Goal: Communication & Community: Ask a question

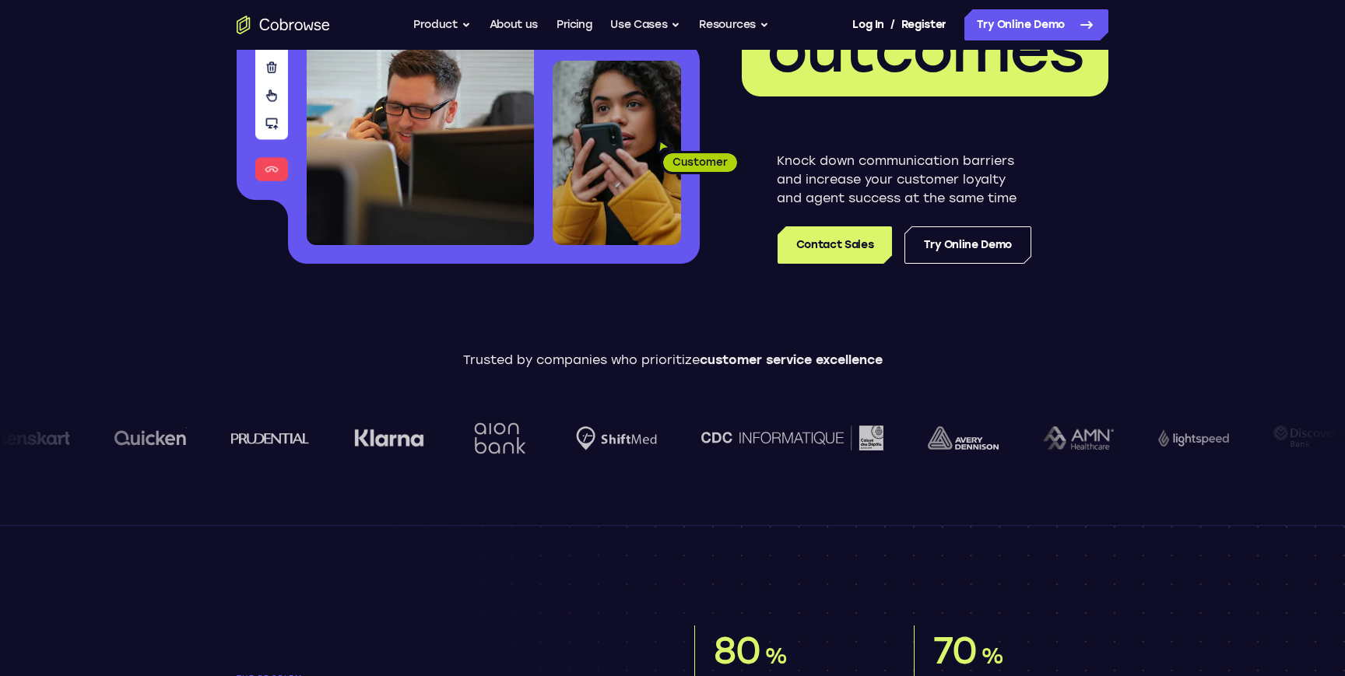
scroll to position [251, 0]
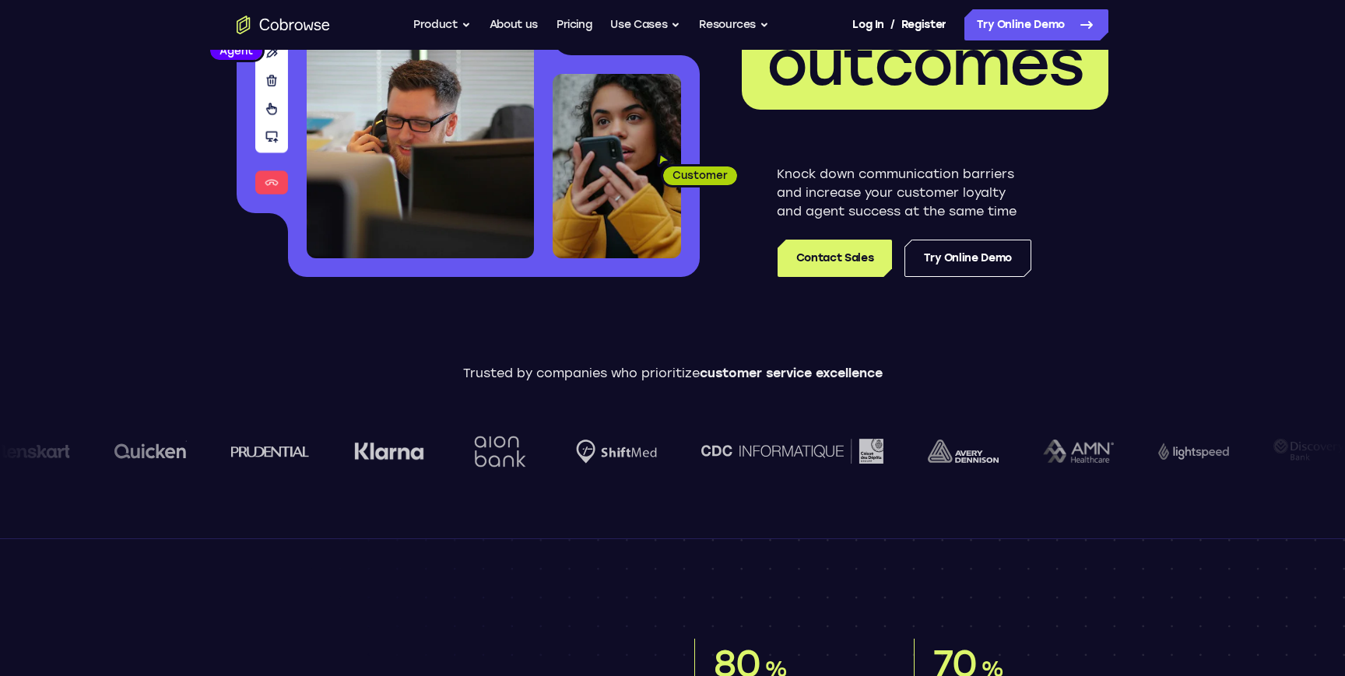
click at [982, 231] on div "Knock down communication barriers and increase your customer loyalty and agent …" at bounding box center [904, 221] width 254 height 112
click at [982, 243] on link "Try Online Demo" at bounding box center [967, 258] width 127 height 37
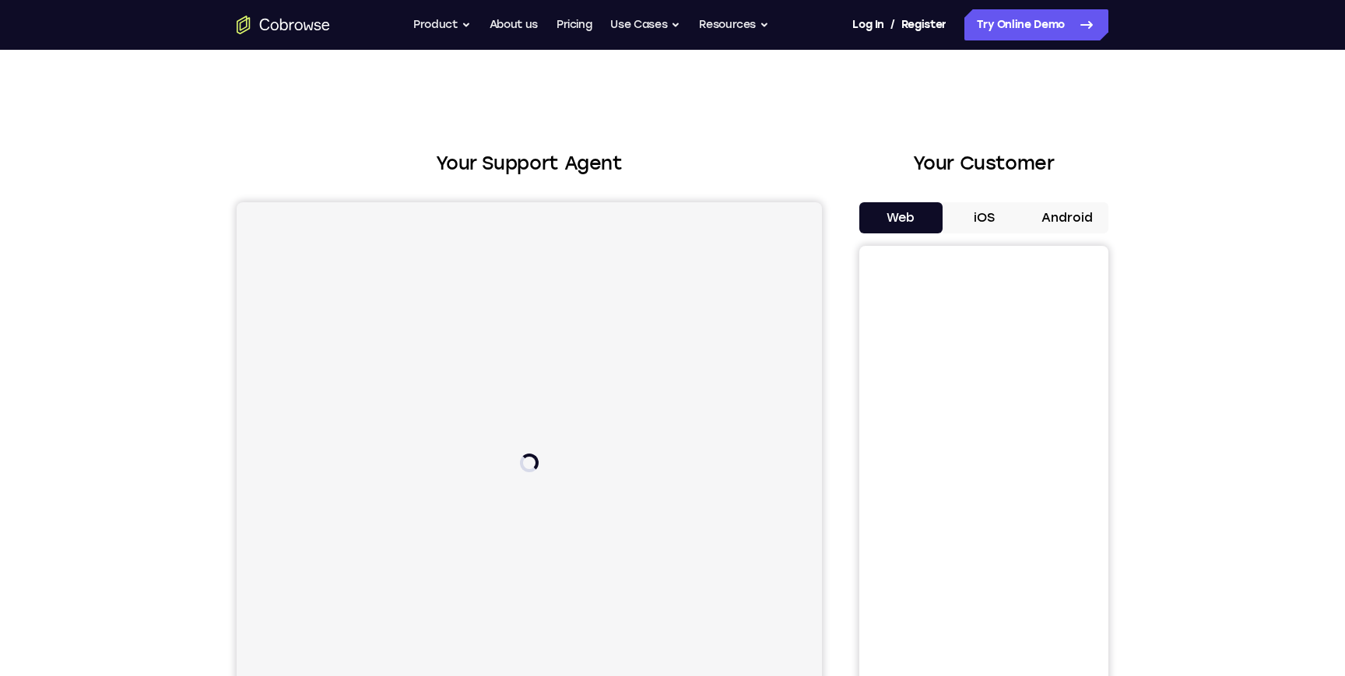
click at [981, 243] on div "Web iOS Android" at bounding box center [983, 463] width 249 height 522
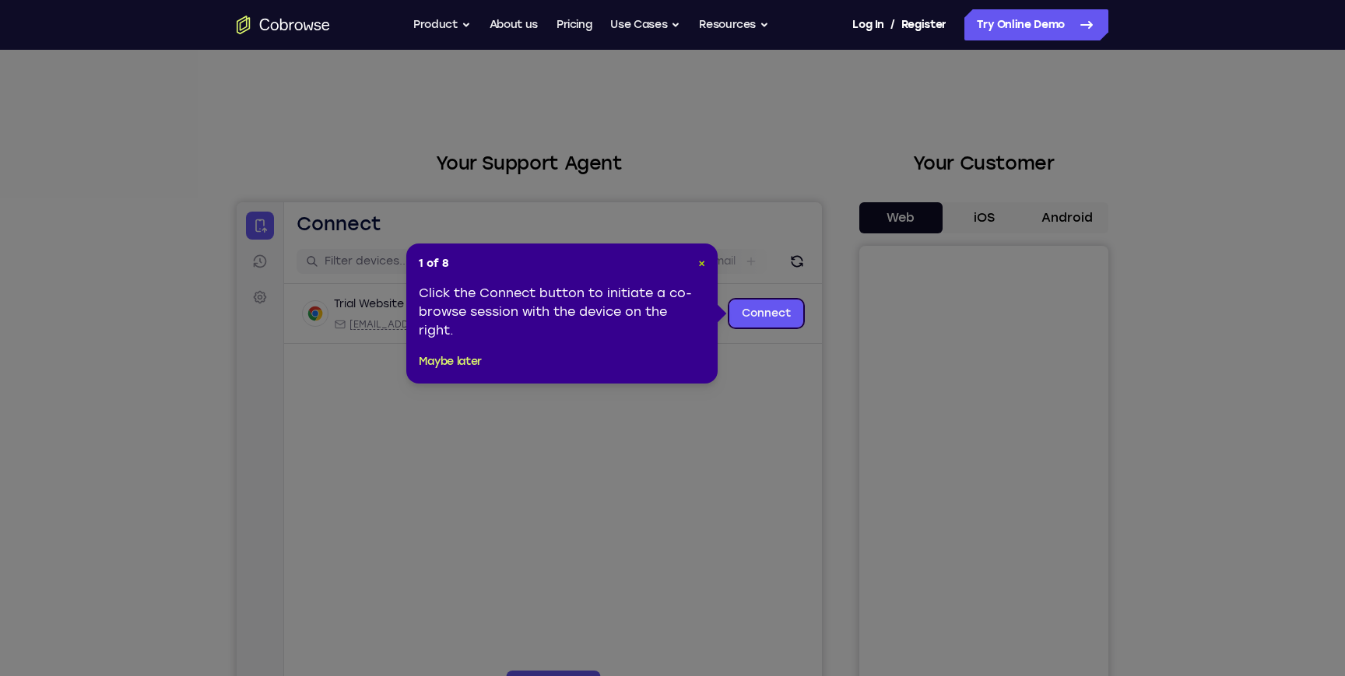
click at [704, 269] on span "×" at bounding box center [701, 263] width 7 height 13
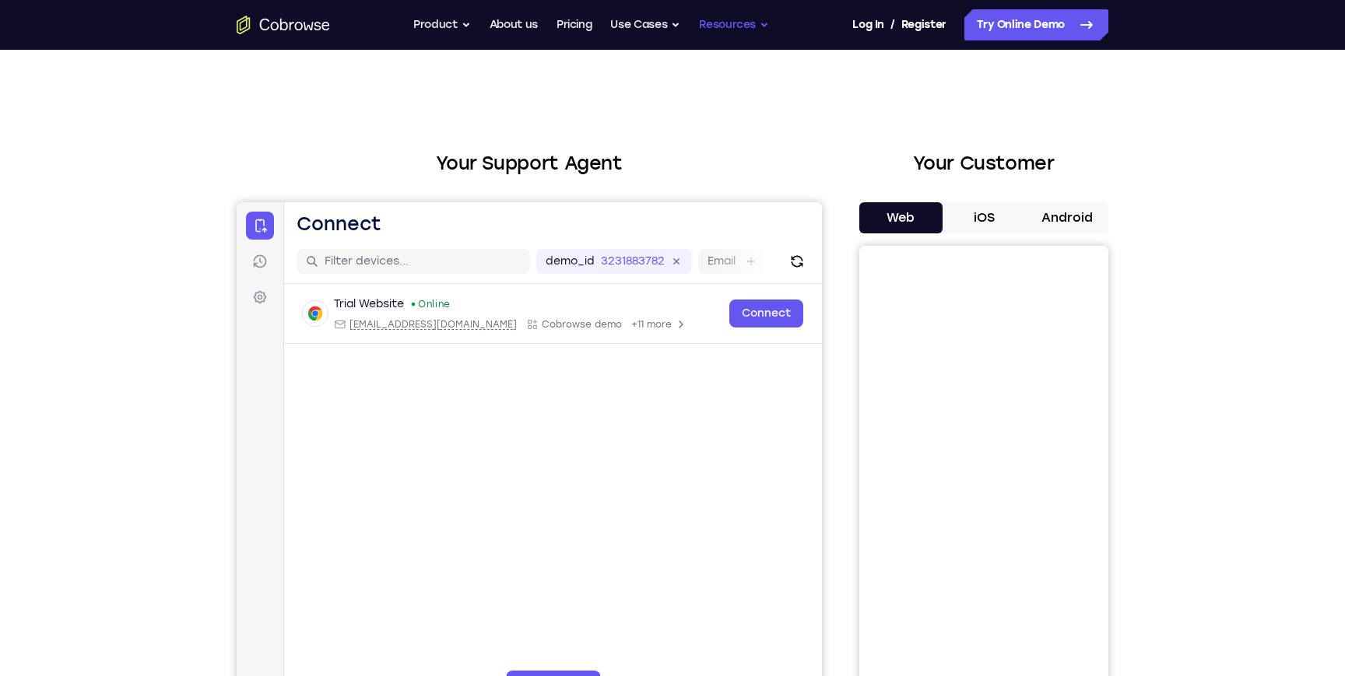
click at [753, 31] on button "Resources" at bounding box center [734, 24] width 70 height 31
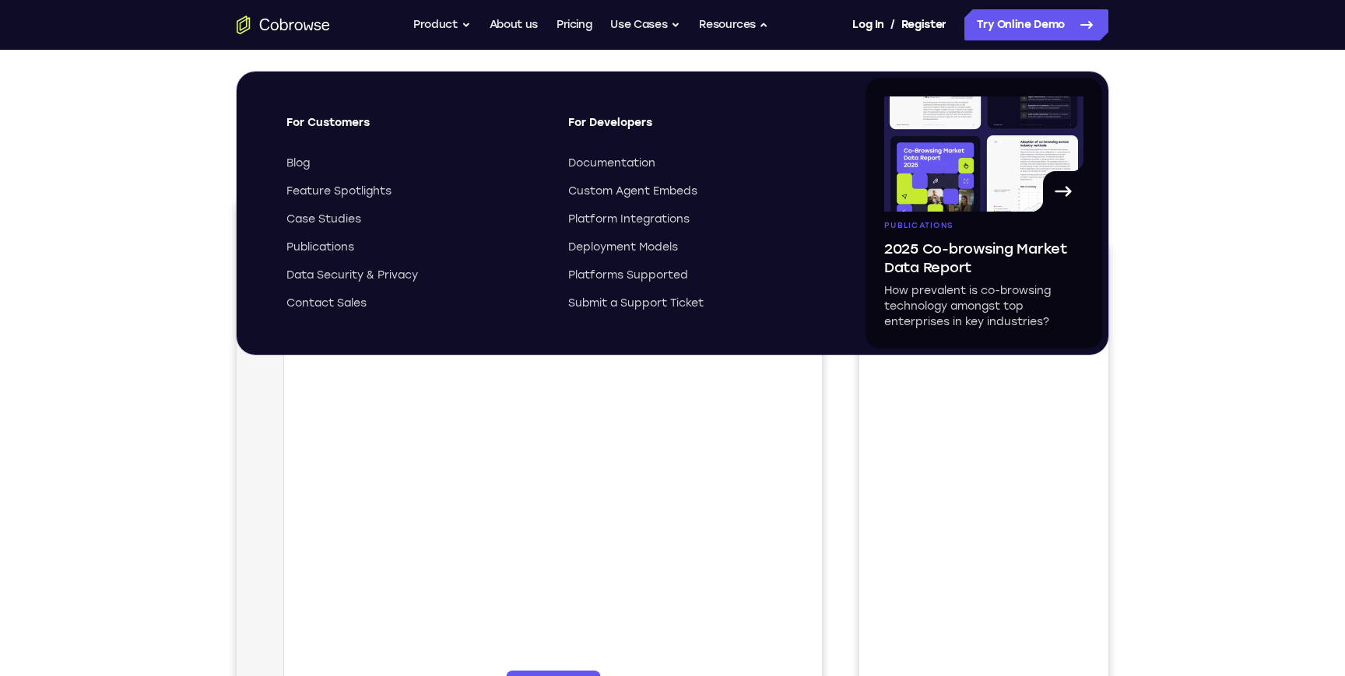
click at [571, 494] on main "demo_id 3231883782 3231883782 Email User ID Device ID Device name 6-digit code …" at bounding box center [553, 500] width 538 height 521
click at [560, 24] on link "Pricing" at bounding box center [574, 24] width 36 height 31
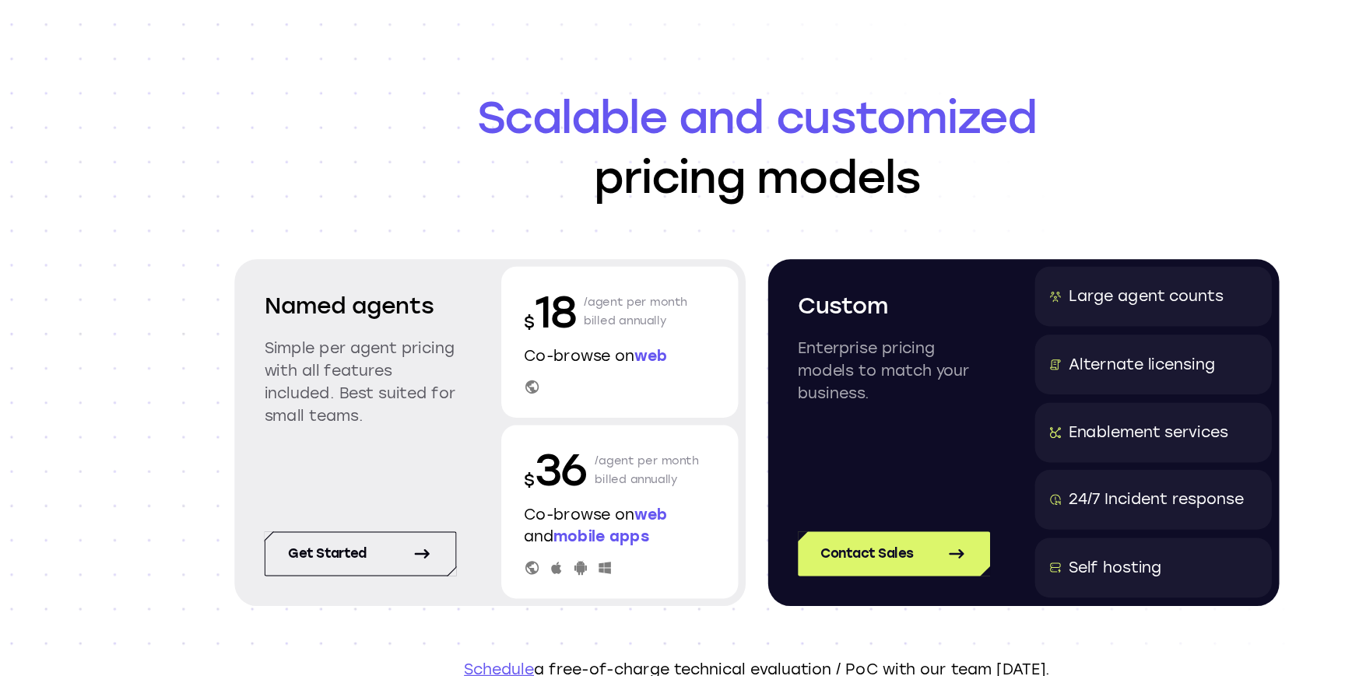
click at [588, 358] on div "$ 18 /agent per month billed annually Co-browse on web" at bounding box center [558, 337] width 198 height 126
click at [483, 376] on icon at bounding box center [484, 374] width 11 height 11
drag, startPoint x: 525, startPoint y: 315, endPoint x: 586, endPoint y: 315, distance: 60.7
click at [586, 315] on div "$ 18 /agent per month billed annually" at bounding box center [558, 311] width 160 height 50
drag, startPoint x: 577, startPoint y: 318, endPoint x: 507, endPoint y: 309, distance: 71.4
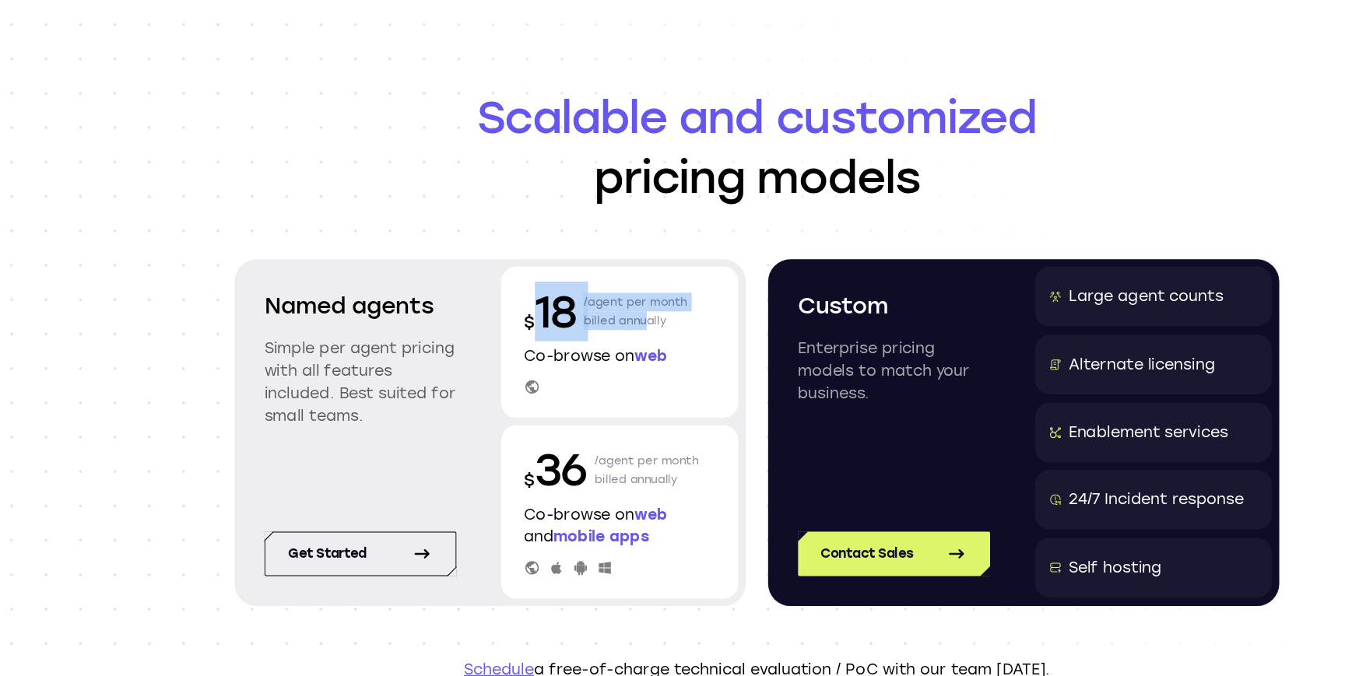
click at [482, 311] on div "$ 18 /agent per month billed annually" at bounding box center [558, 311] width 160 height 50
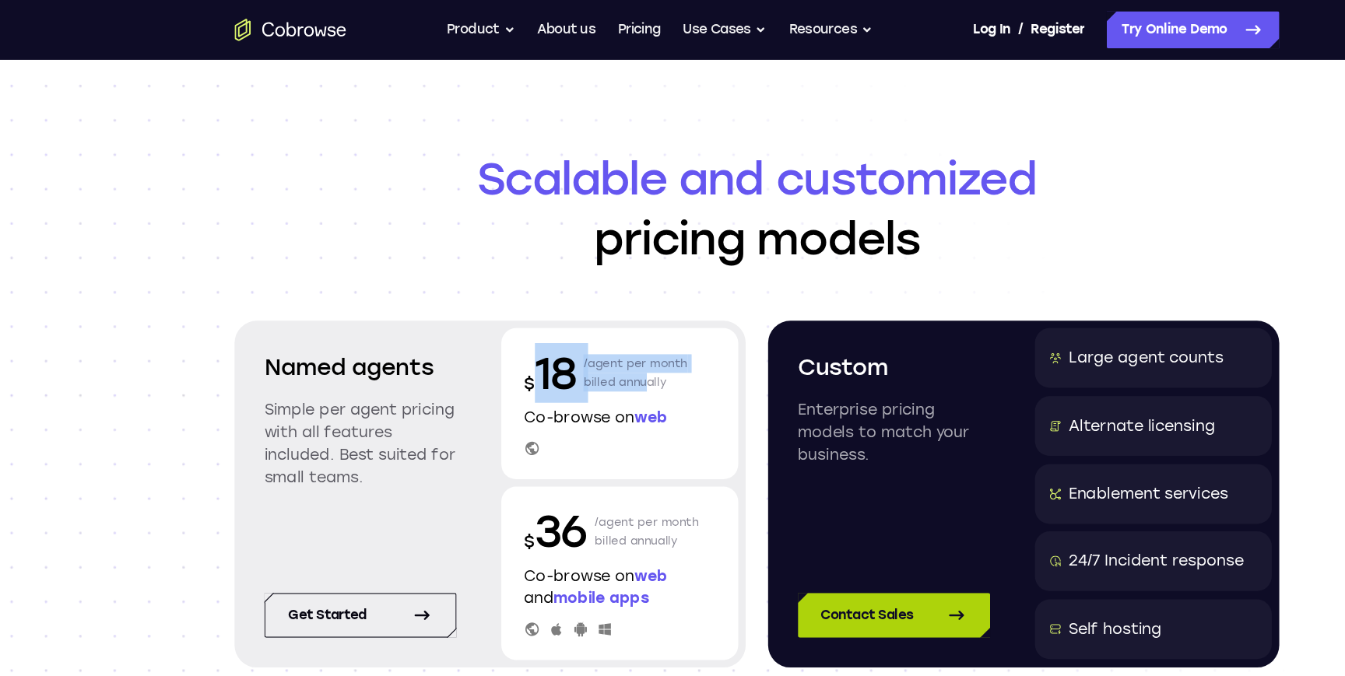
click at [790, 516] on link "Contact Sales" at bounding box center [787, 513] width 160 height 37
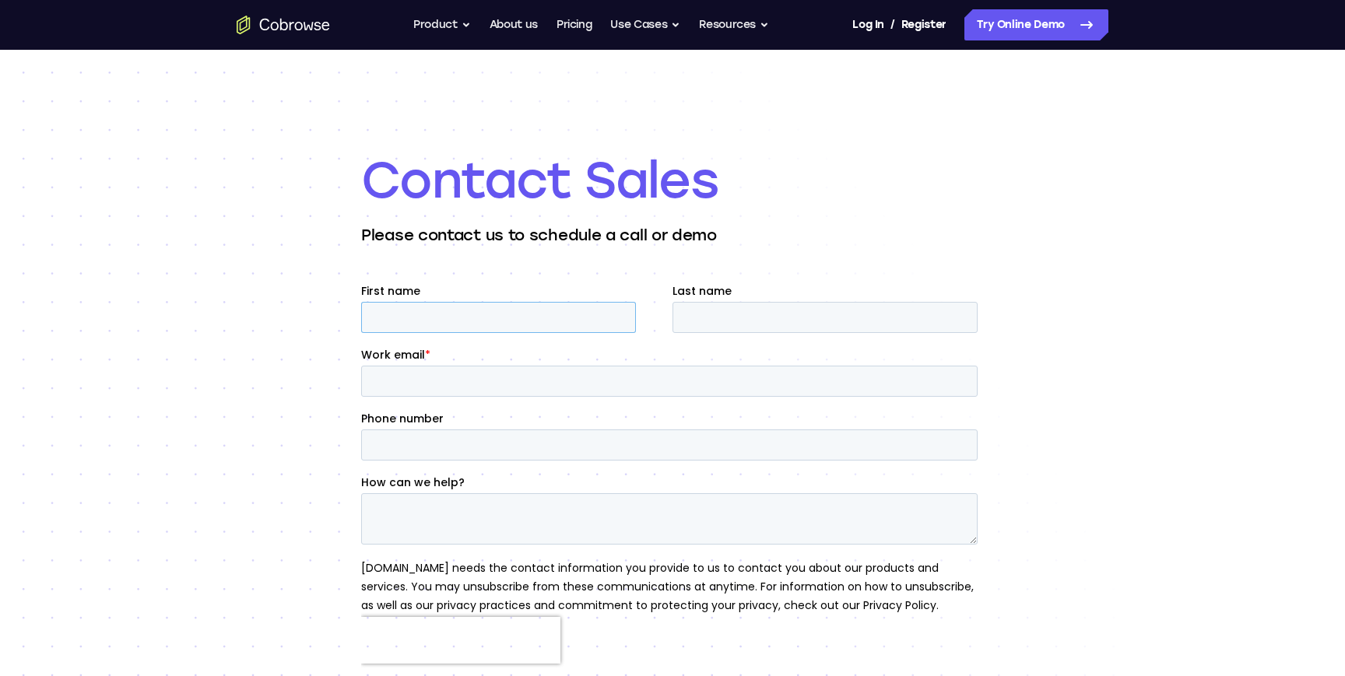
click at [505, 314] on input "First name" at bounding box center [498, 317] width 275 height 31
type input "Avi"
type input "Yaffe"
type input "avi@heygen.com"
type input "4243433107"
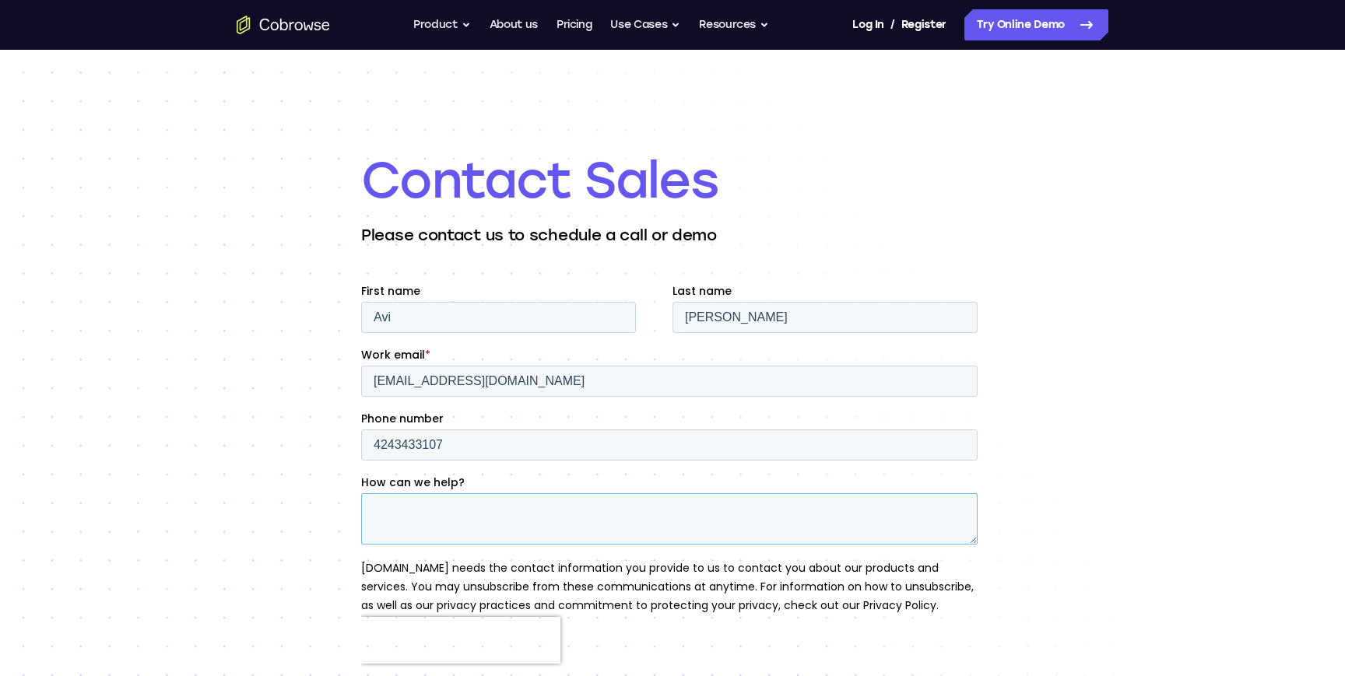
click at [477, 525] on textarea "How can we help?" at bounding box center [669, 518] width 616 height 51
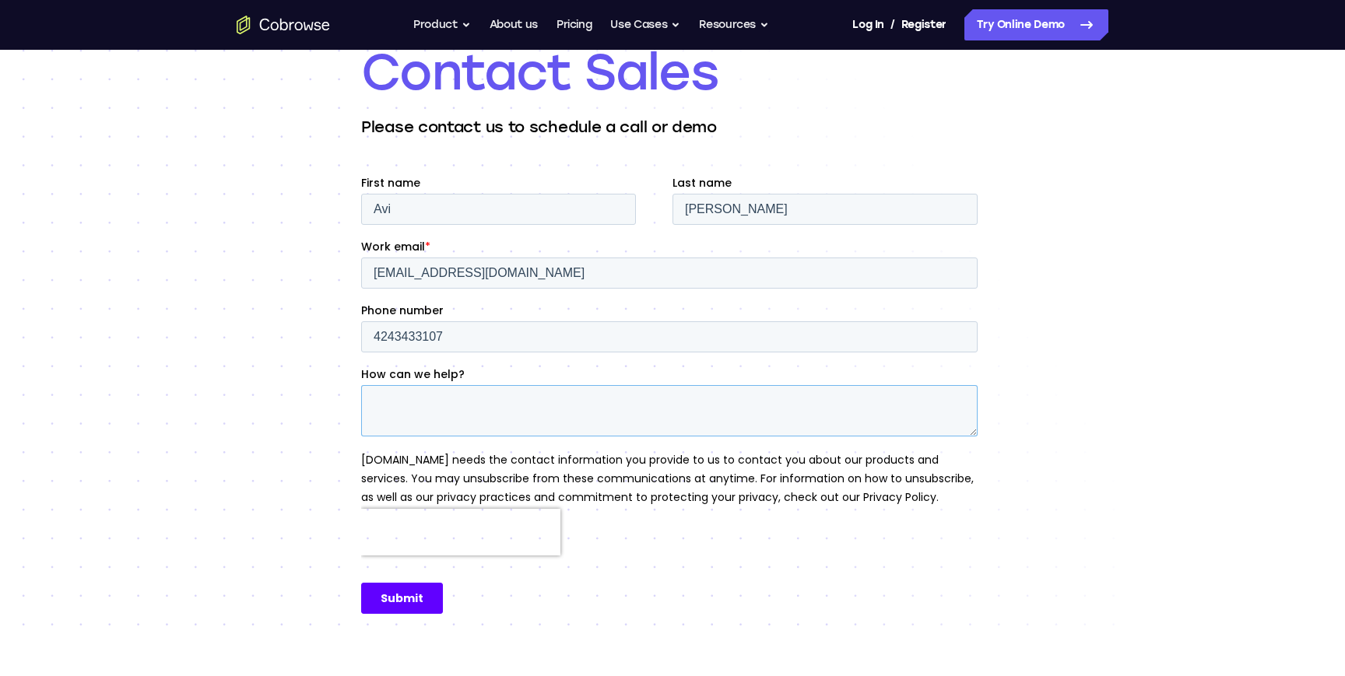
scroll to position [104, 0]
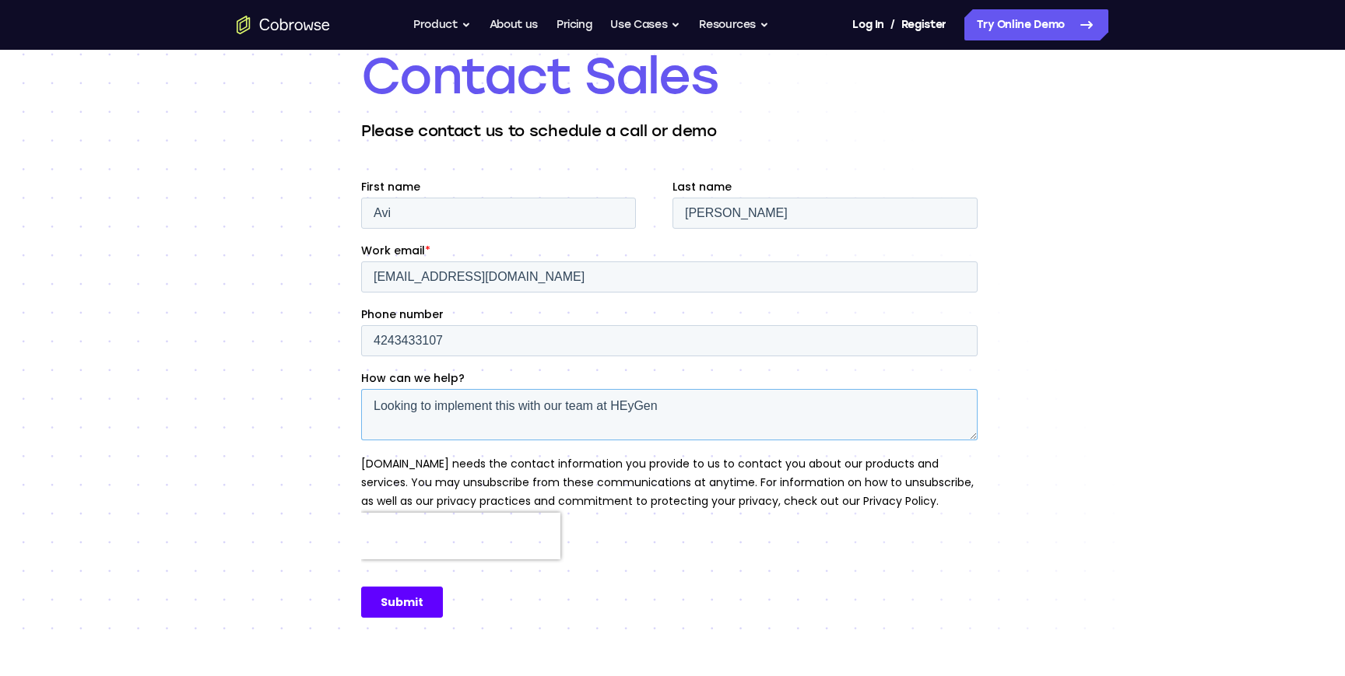
click at [633, 408] on textarea "Looking to implement this with our team at HEyGen" at bounding box center [669, 414] width 616 height 51
type textarea "Looking to implement this with our team at HeyGen"
click at [409, 598] on input "Submit" at bounding box center [402, 602] width 82 height 31
